Goal: Information Seeking & Learning: Find specific fact

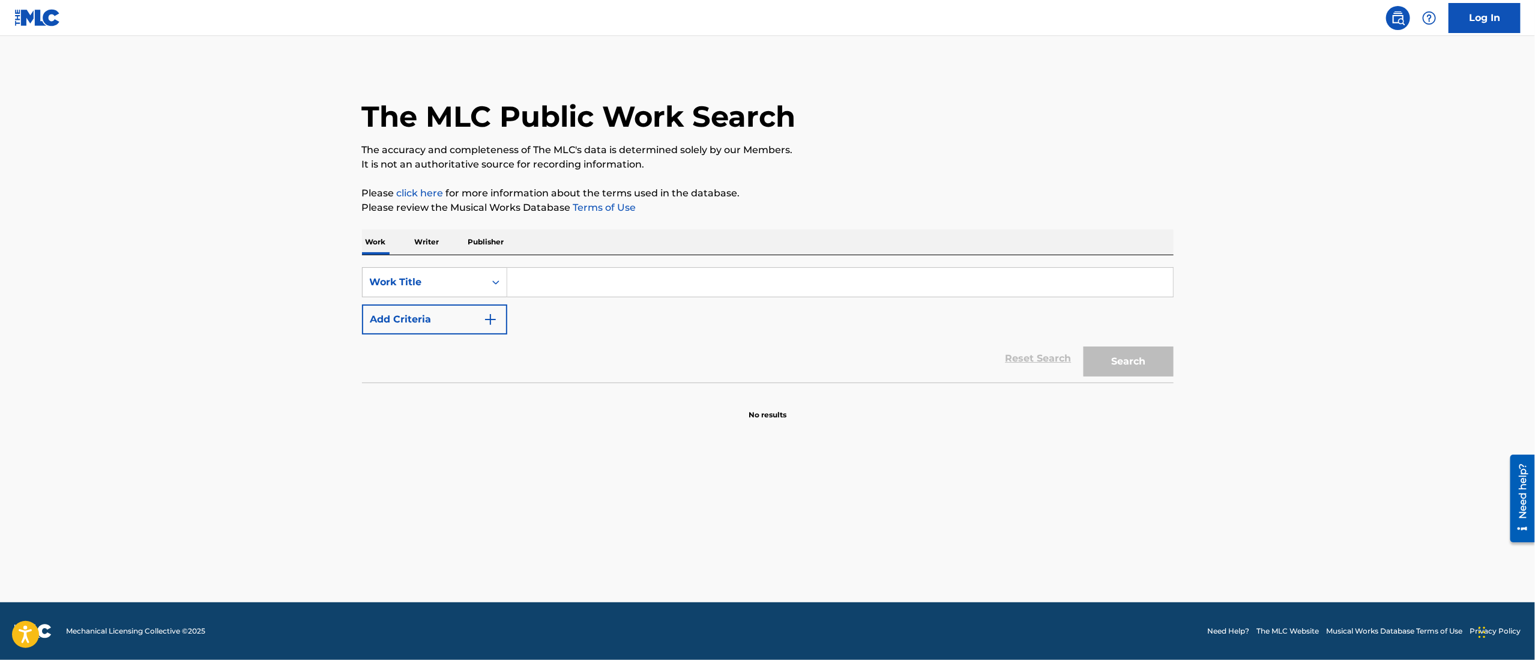
click at [632, 286] on input "Search Form" at bounding box center [840, 282] width 666 height 29
paste input "Origin of Species"
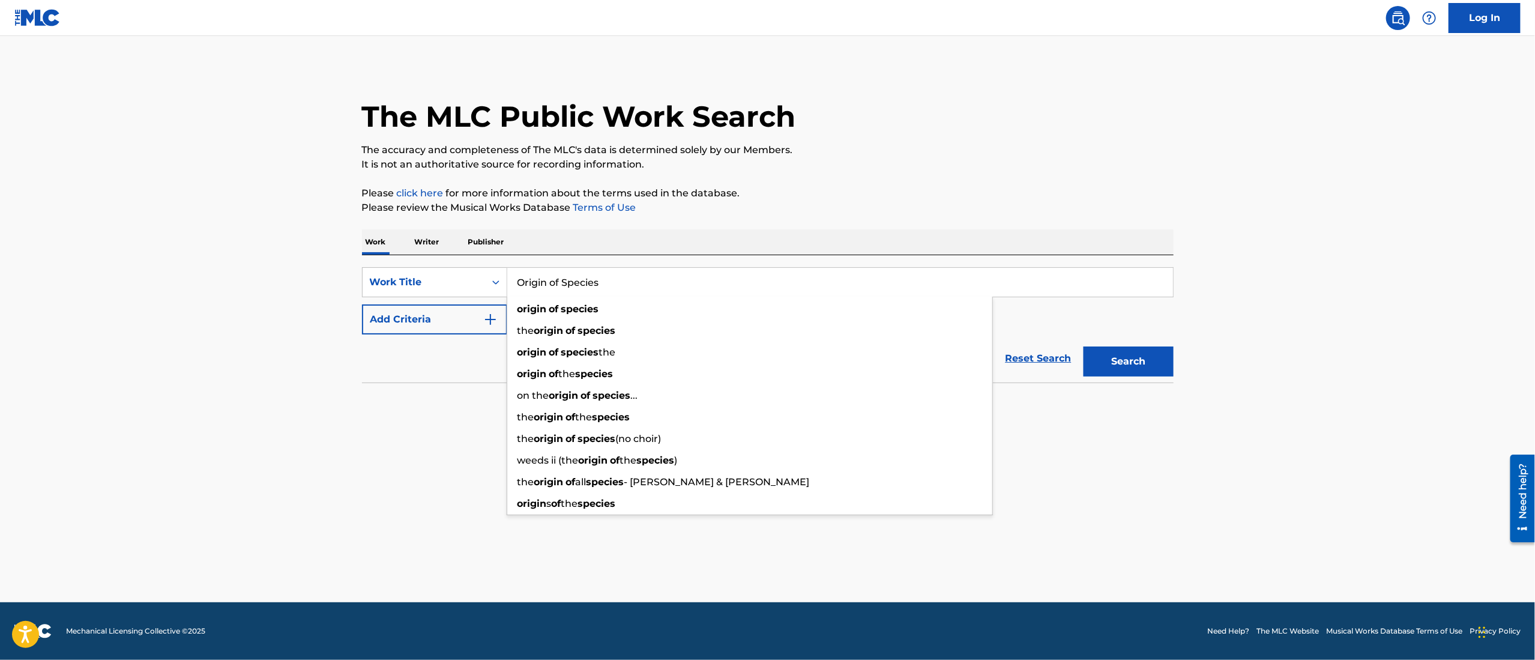
type input "Origin of Species"
click at [433, 319] on button "Add Criteria" at bounding box center [434, 319] width 145 height 30
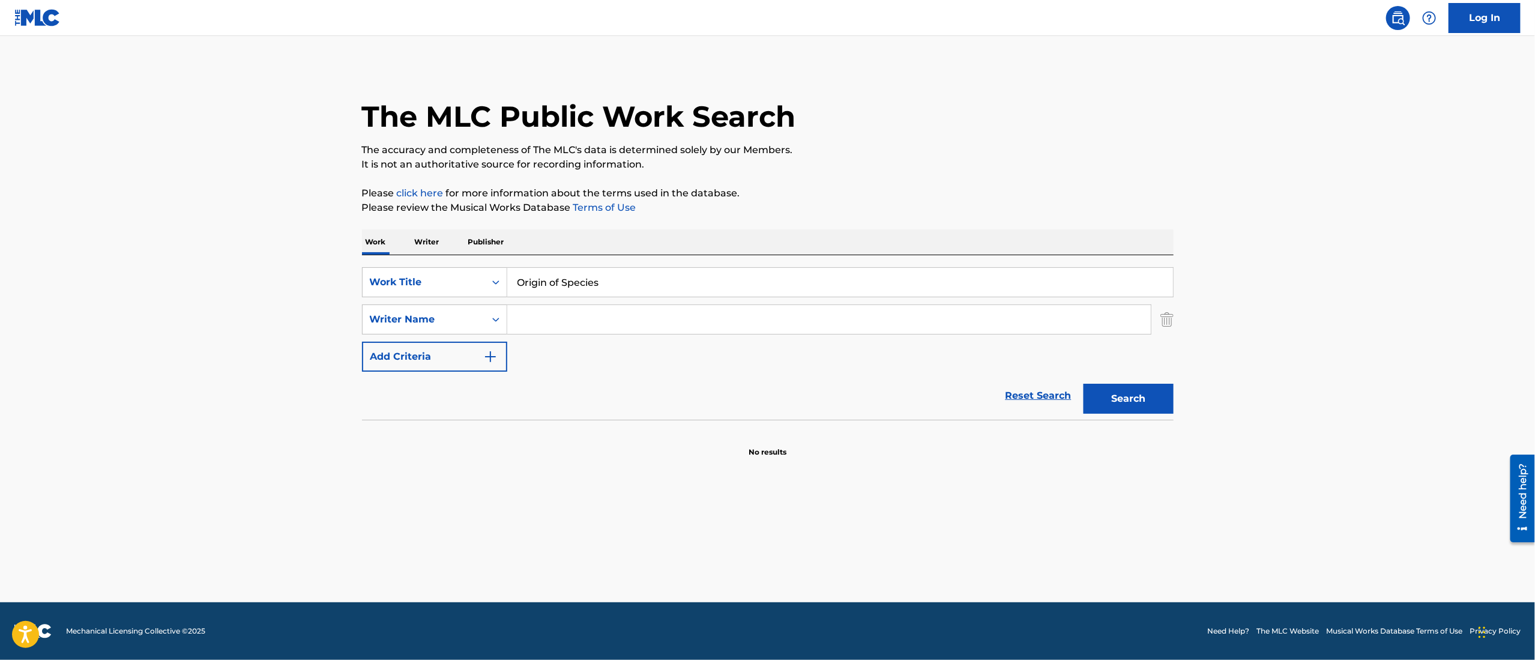
click at [555, 317] on input "Search Form" at bounding box center [829, 319] width 644 height 29
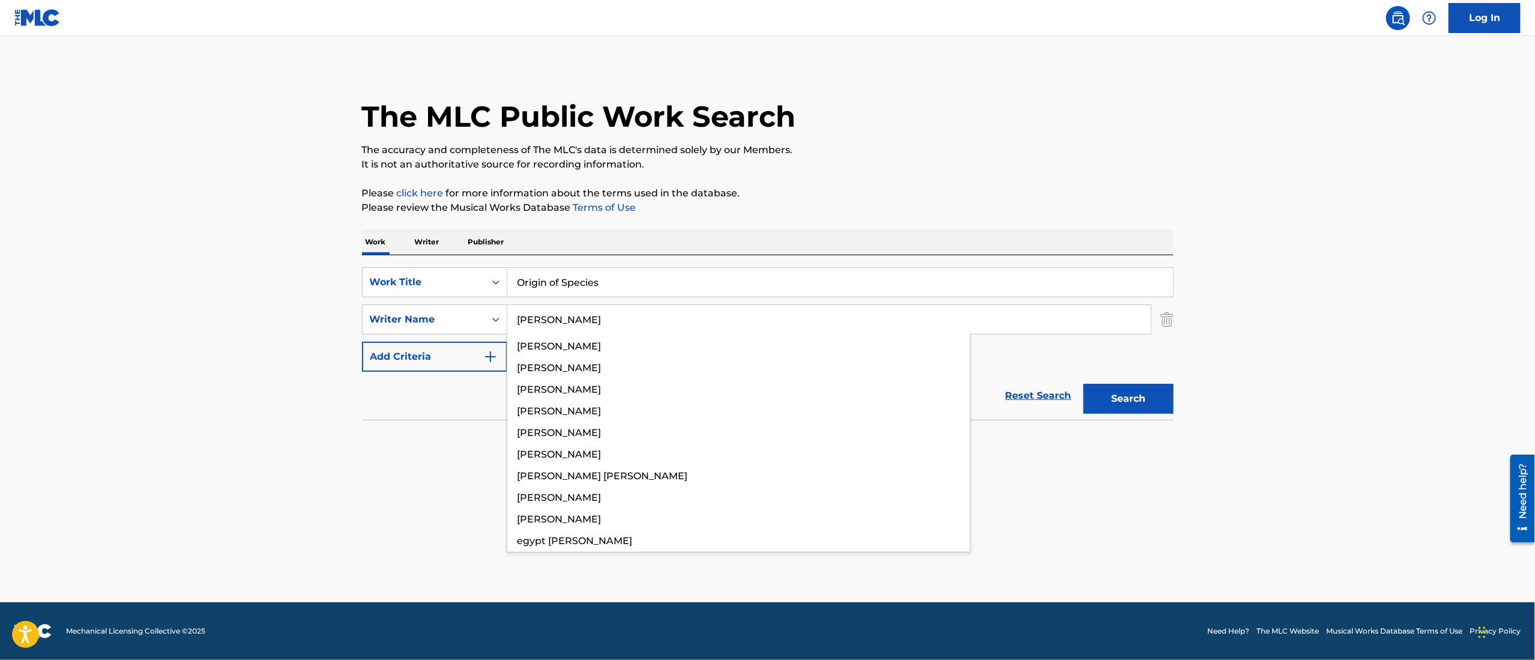
type input "[PERSON_NAME]"
click at [1084, 384] on button "Search" at bounding box center [1129, 399] width 90 height 30
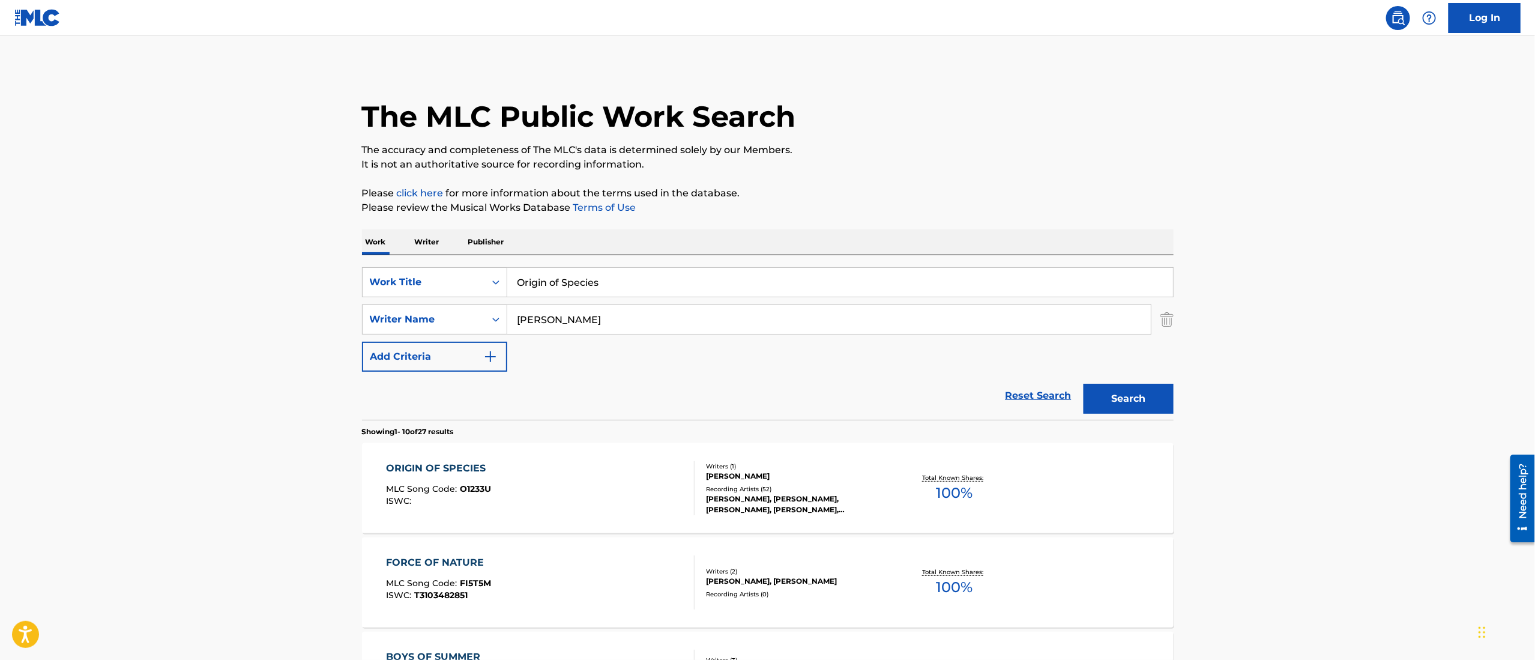
click at [445, 461] on div "ORIGIN OF SPECIES" at bounding box center [439, 468] width 106 height 14
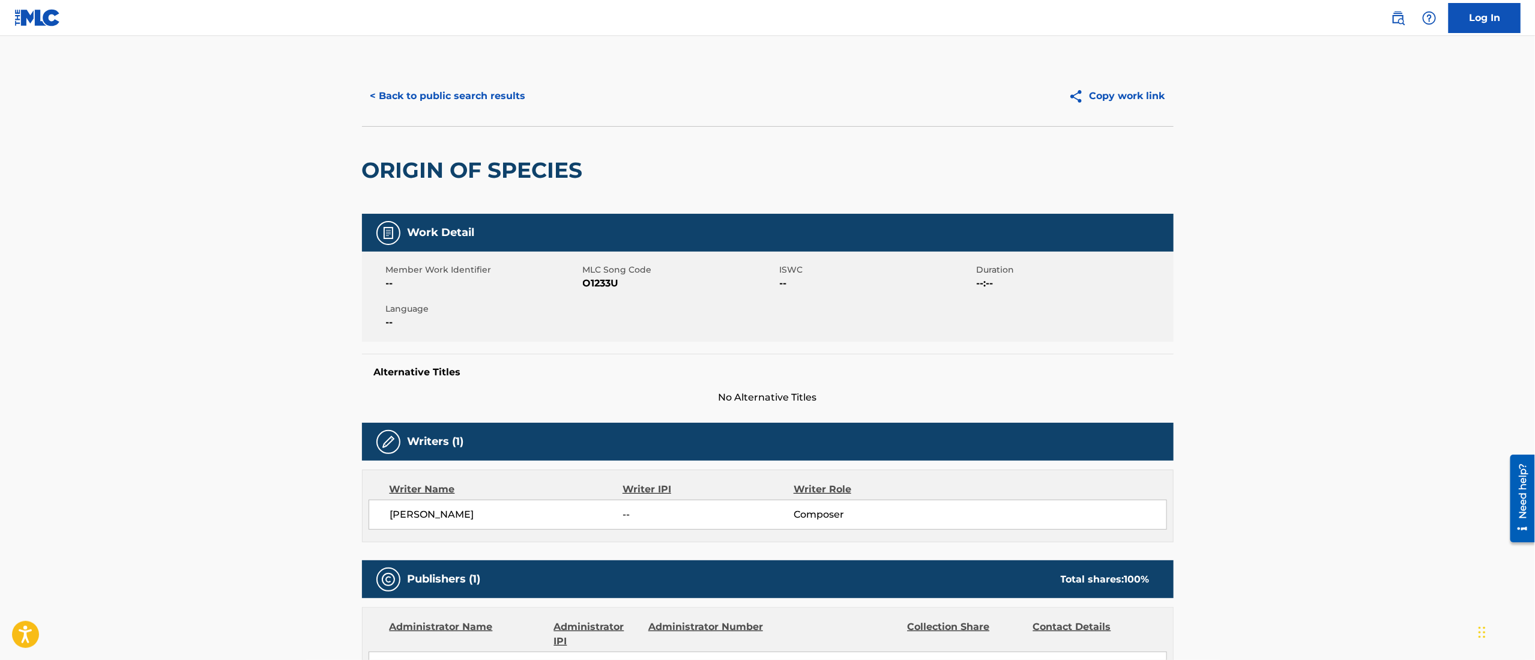
click at [438, 89] on button "< Back to public search results" at bounding box center [448, 96] width 172 height 30
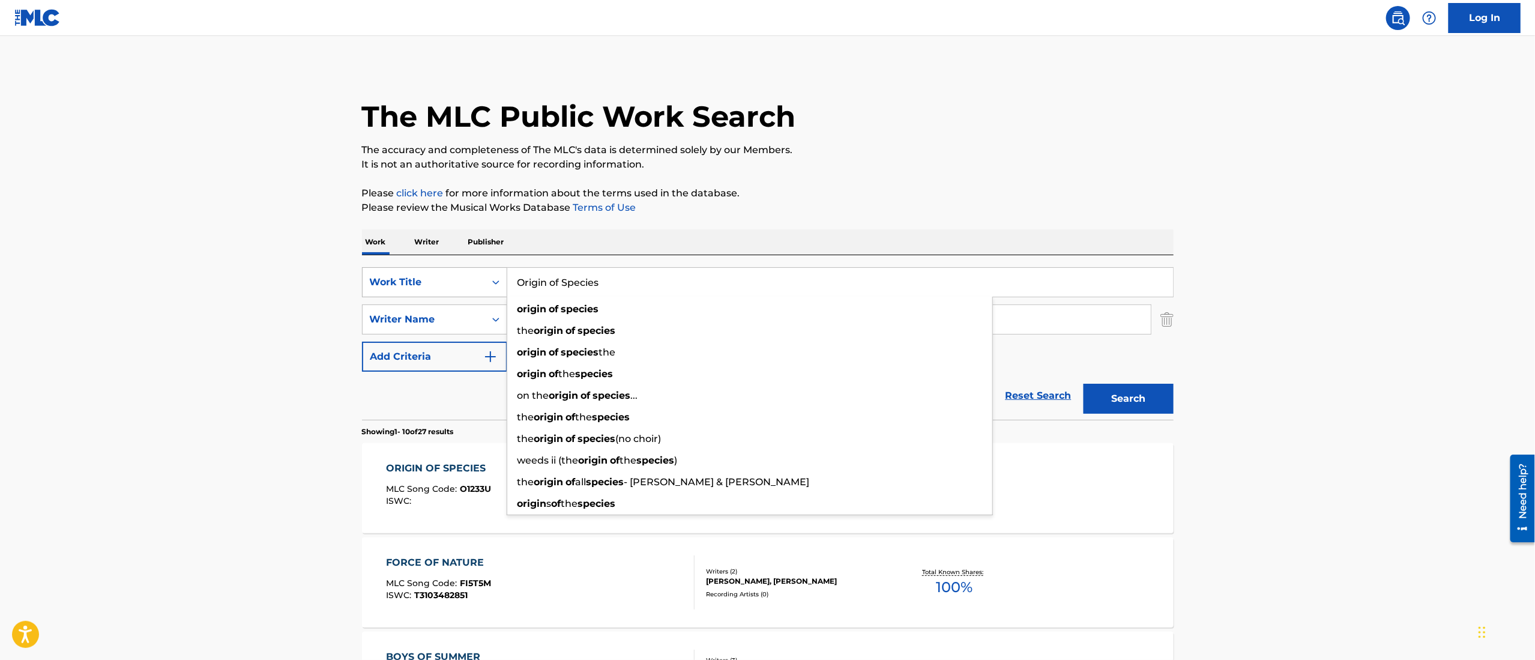
drag, startPoint x: 635, startPoint y: 285, endPoint x: 459, endPoint y: 285, distance: 175.9
click at [459, 285] on div "SearchWithCriteria7c36ab93-fd00-4685-a777-22074f096316 Work Title Origin of Spe…" at bounding box center [768, 282] width 812 height 30
paste input "La création du monde"
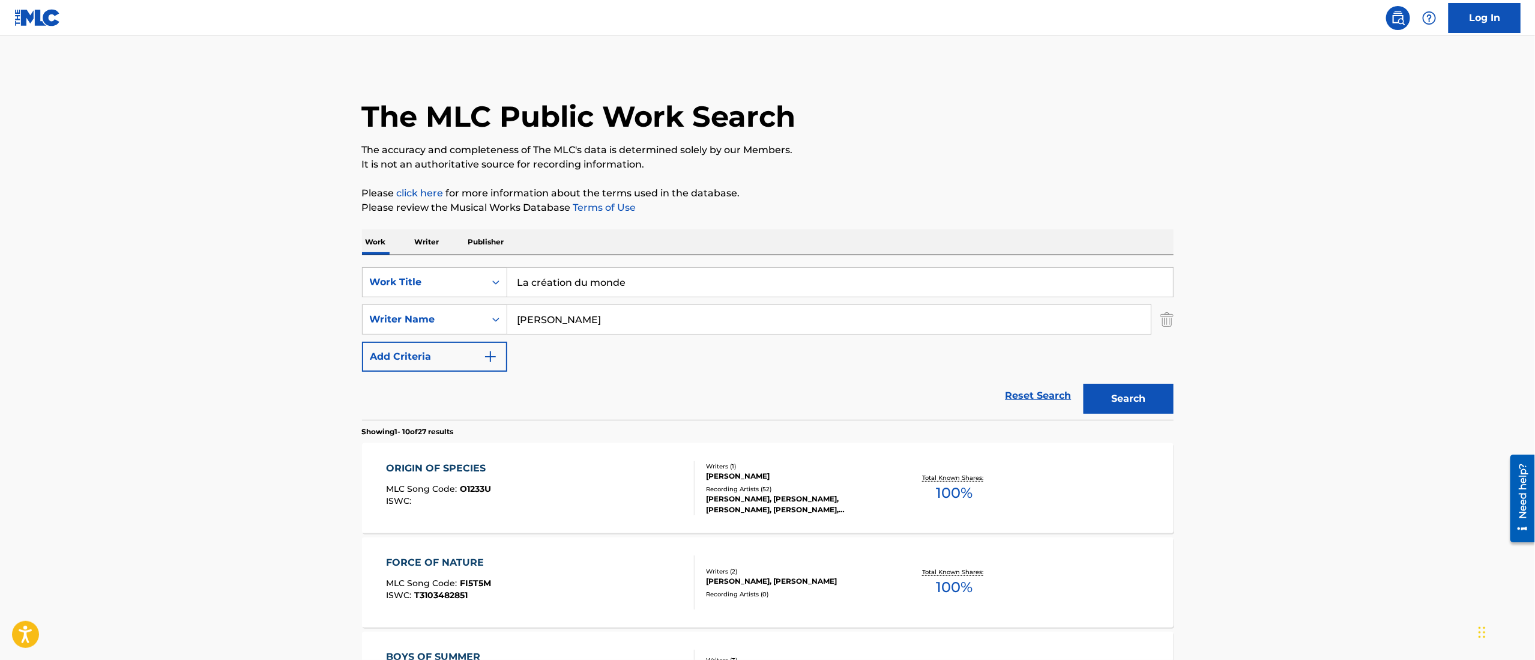
type input "La création du monde"
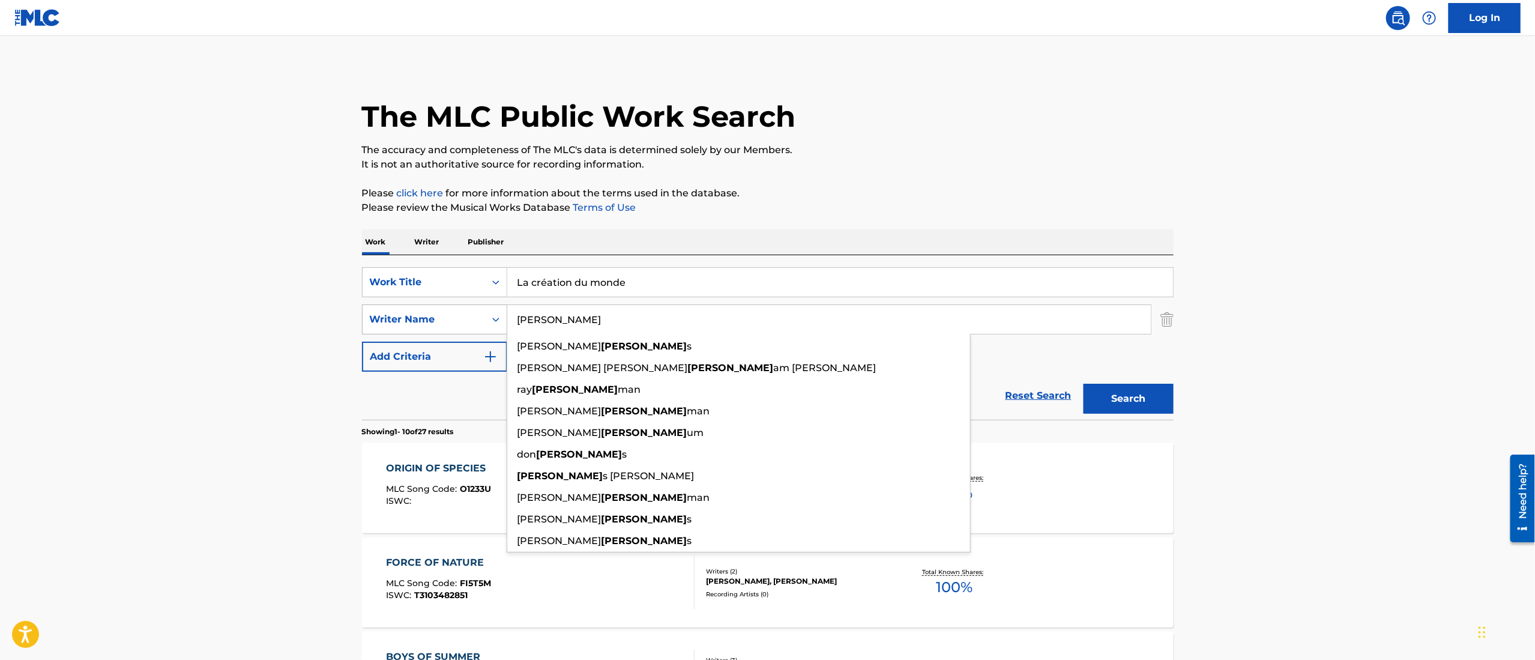
drag, startPoint x: 584, startPoint y: 319, endPoint x: 481, endPoint y: 319, distance: 102.6
click at [481, 319] on div "SearchWithCriteria95a67d32-95c0-496b-a28d-26bd06dde349 Writer Name [PERSON_NAME…" at bounding box center [768, 319] width 812 height 30
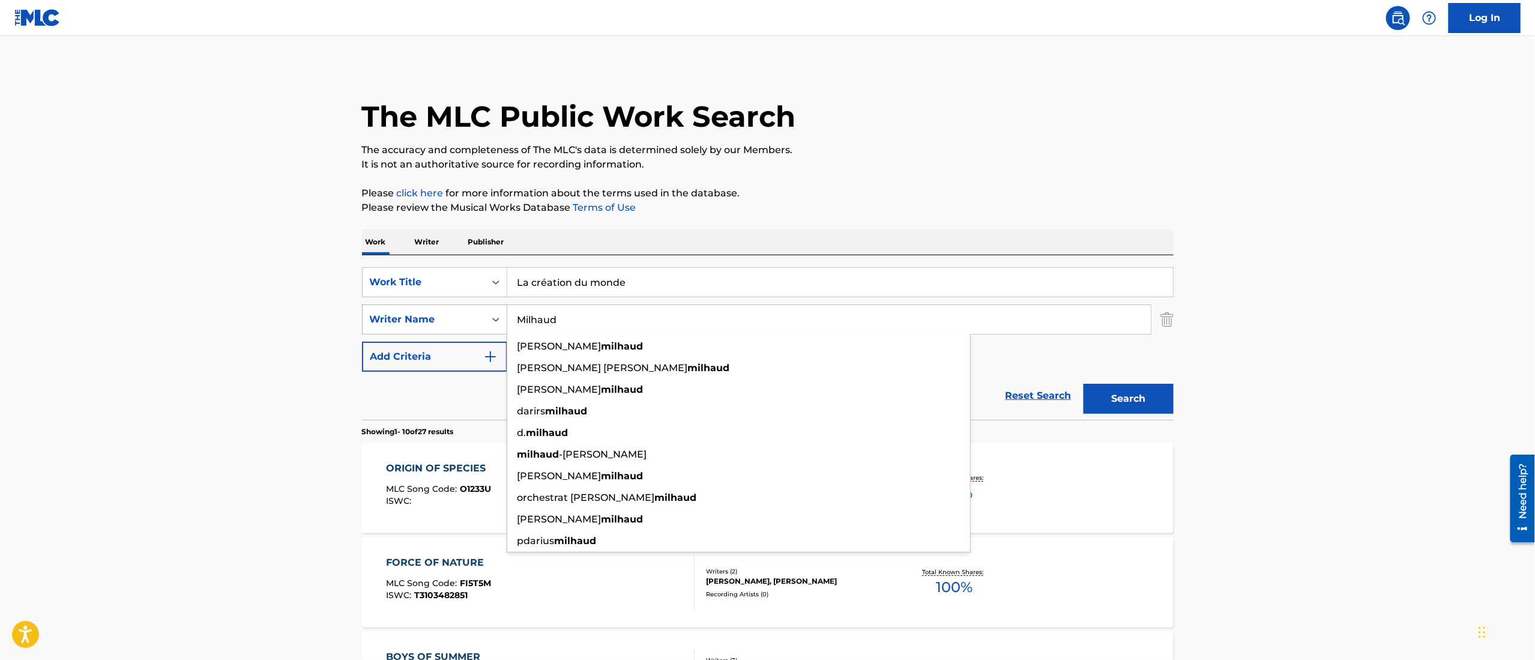
type input "Milhaud"
click at [1084, 384] on button "Search" at bounding box center [1129, 399] width 90 height 30
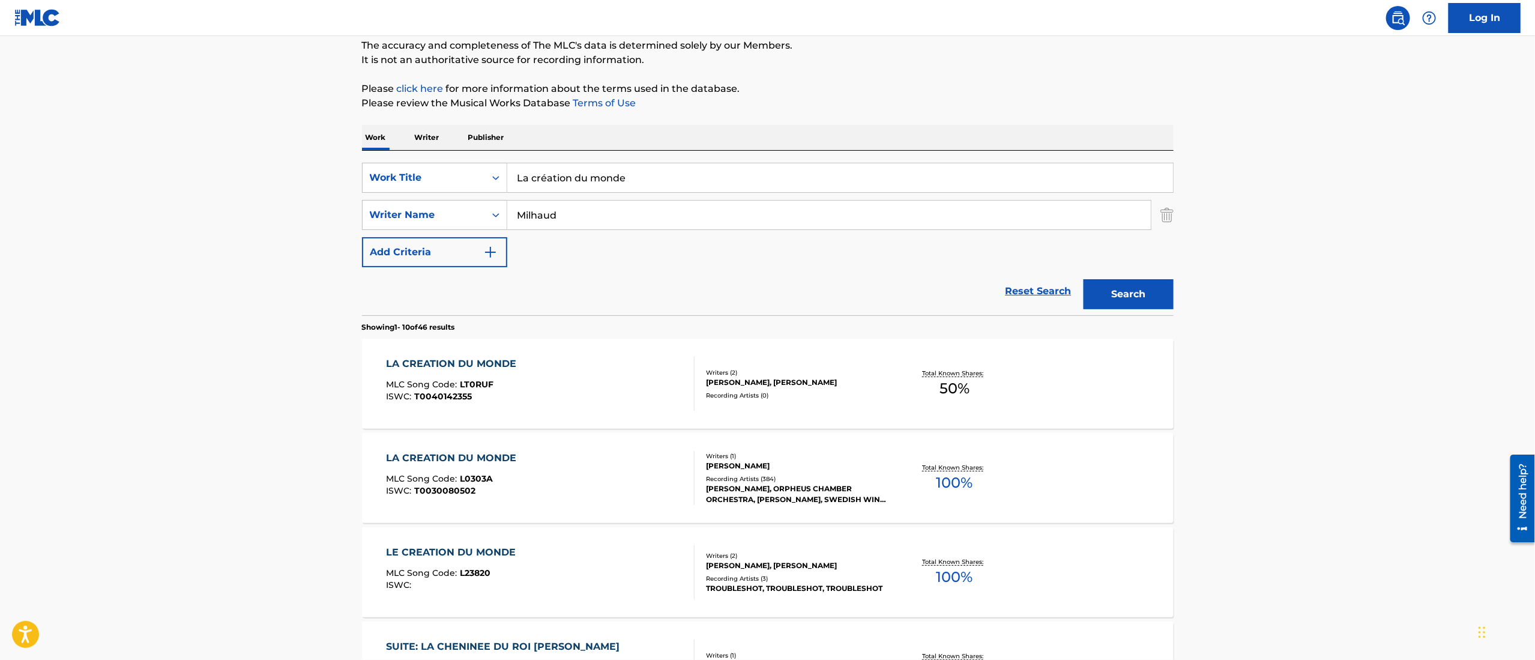
scroll to position [121, 0]
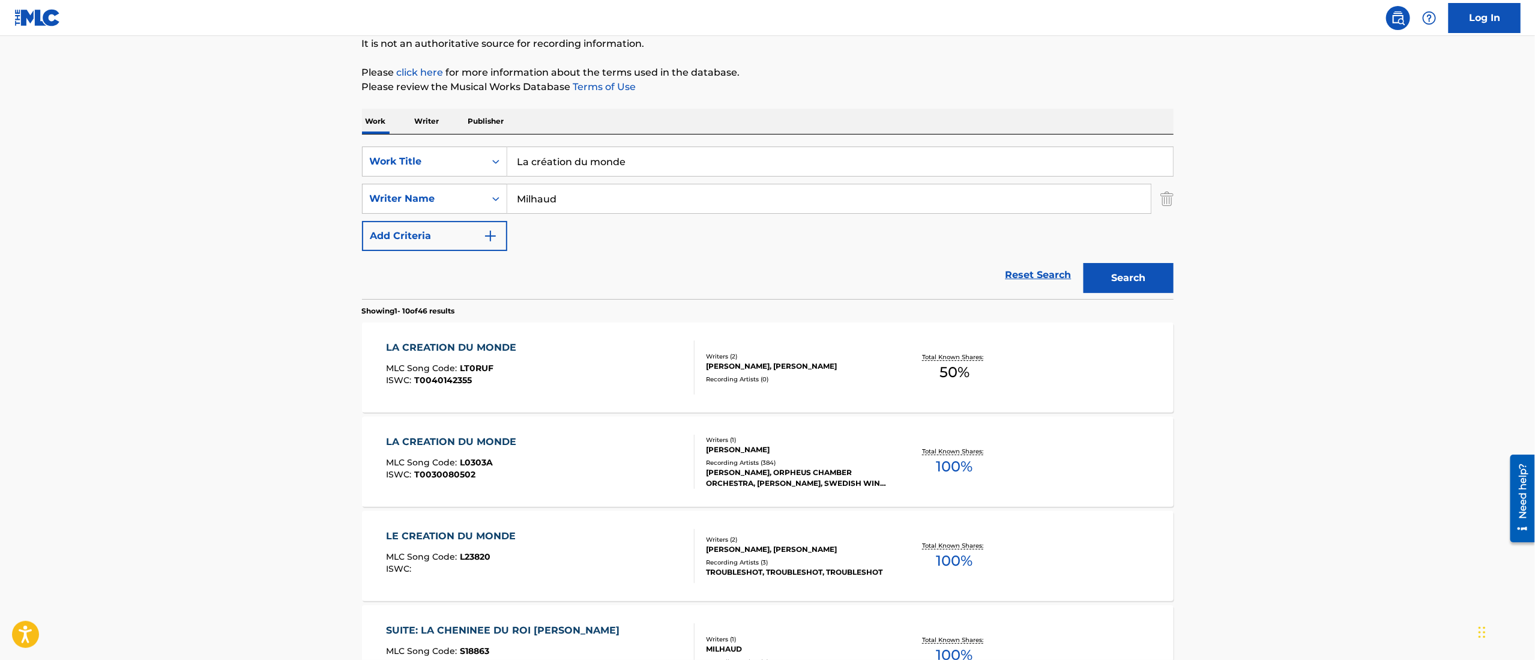
click at [465, 440] on div "LA CREATION DU MONDE" at bounding box center [454, 442] width 136 height 14
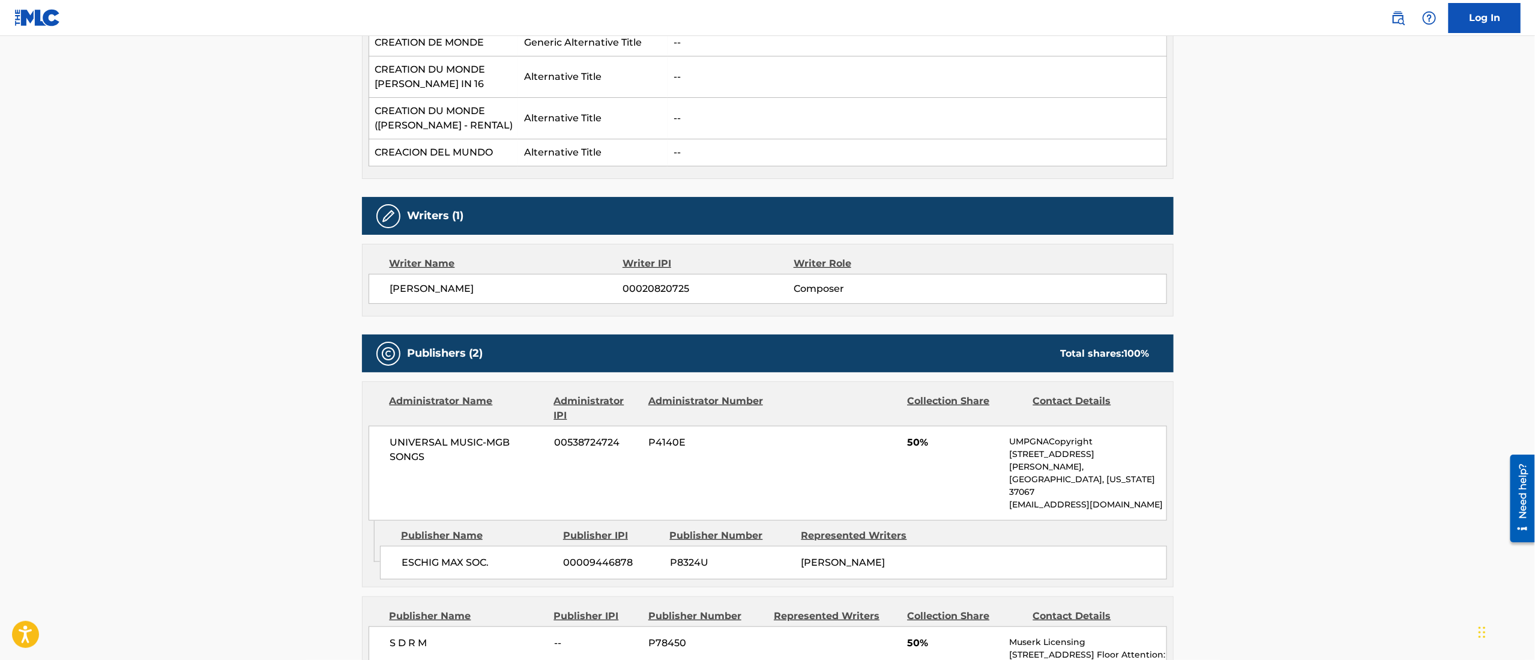
scroll to position [321, 0]
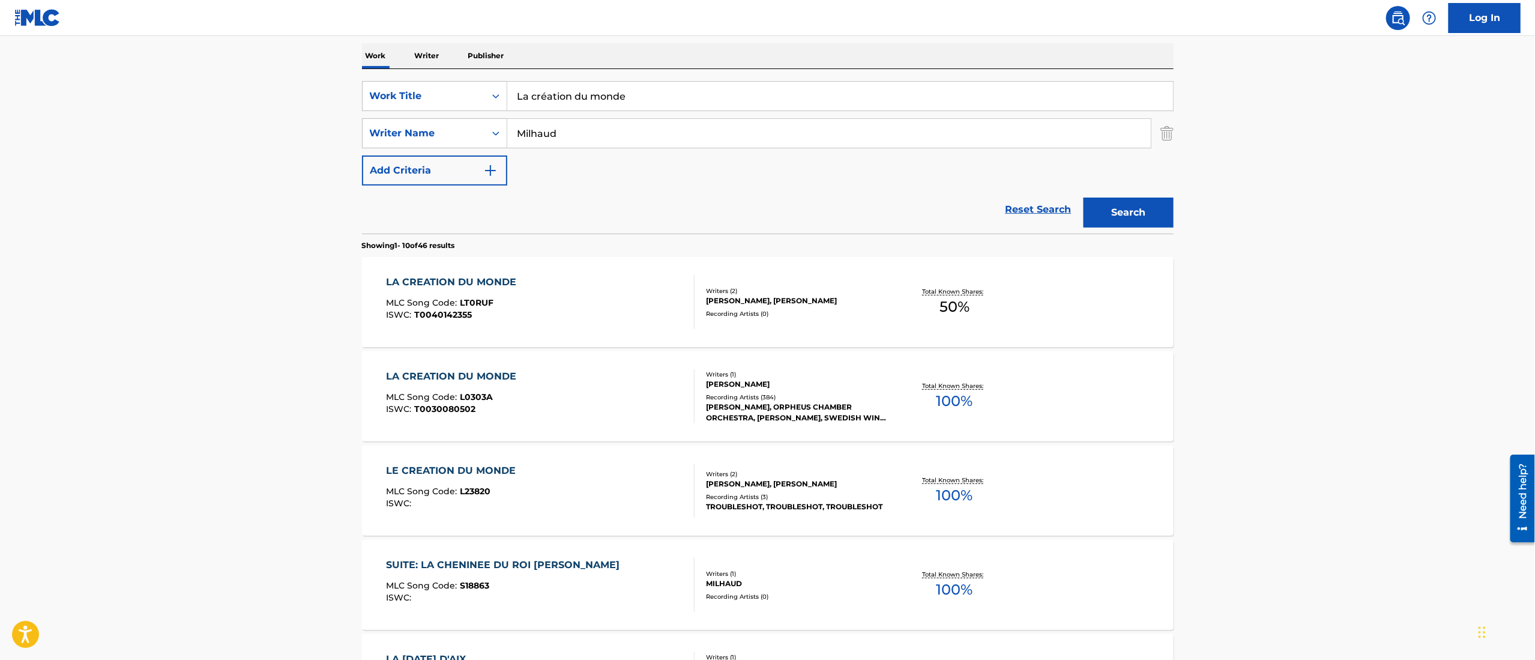
scroll to position [160, 0]
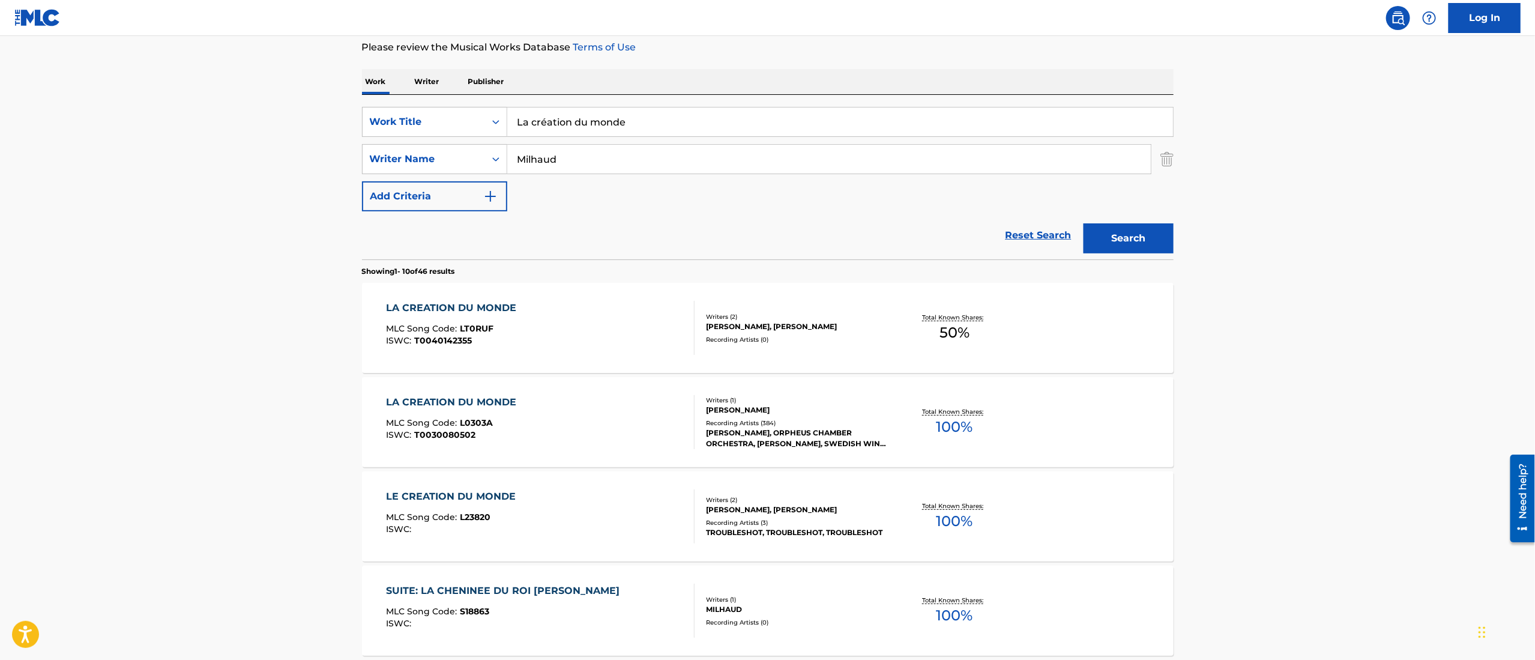
click at [474, 301] on div "LA CREATION DU MONDE" at bounding box center [454, 308] width 136 height 14
